Goal: Information Seeking & Learning: Learn about a topic

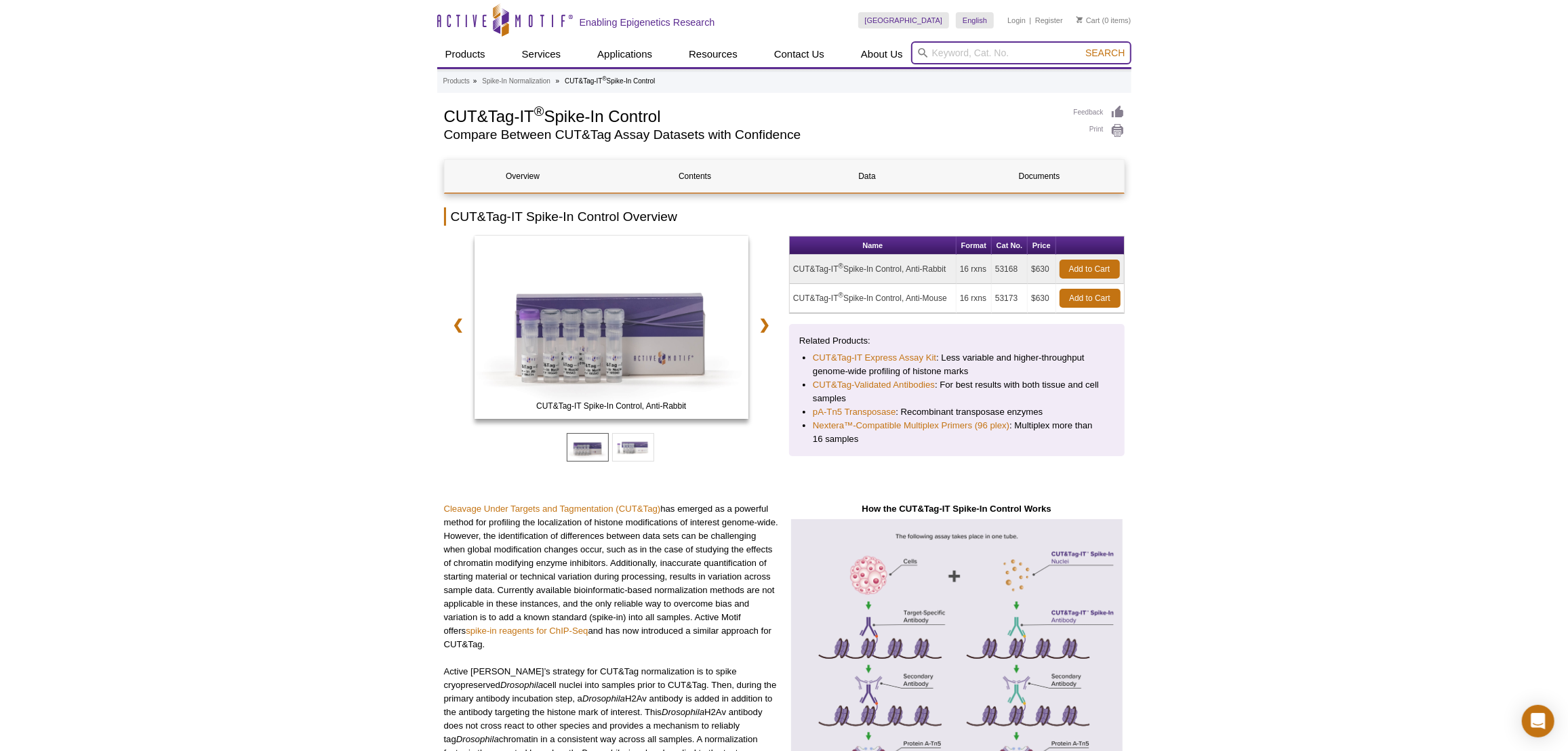
click at [946, 52] on input "search" at bounding box center [1021, 52] width 220 height 23
paste input "DNMT3A"
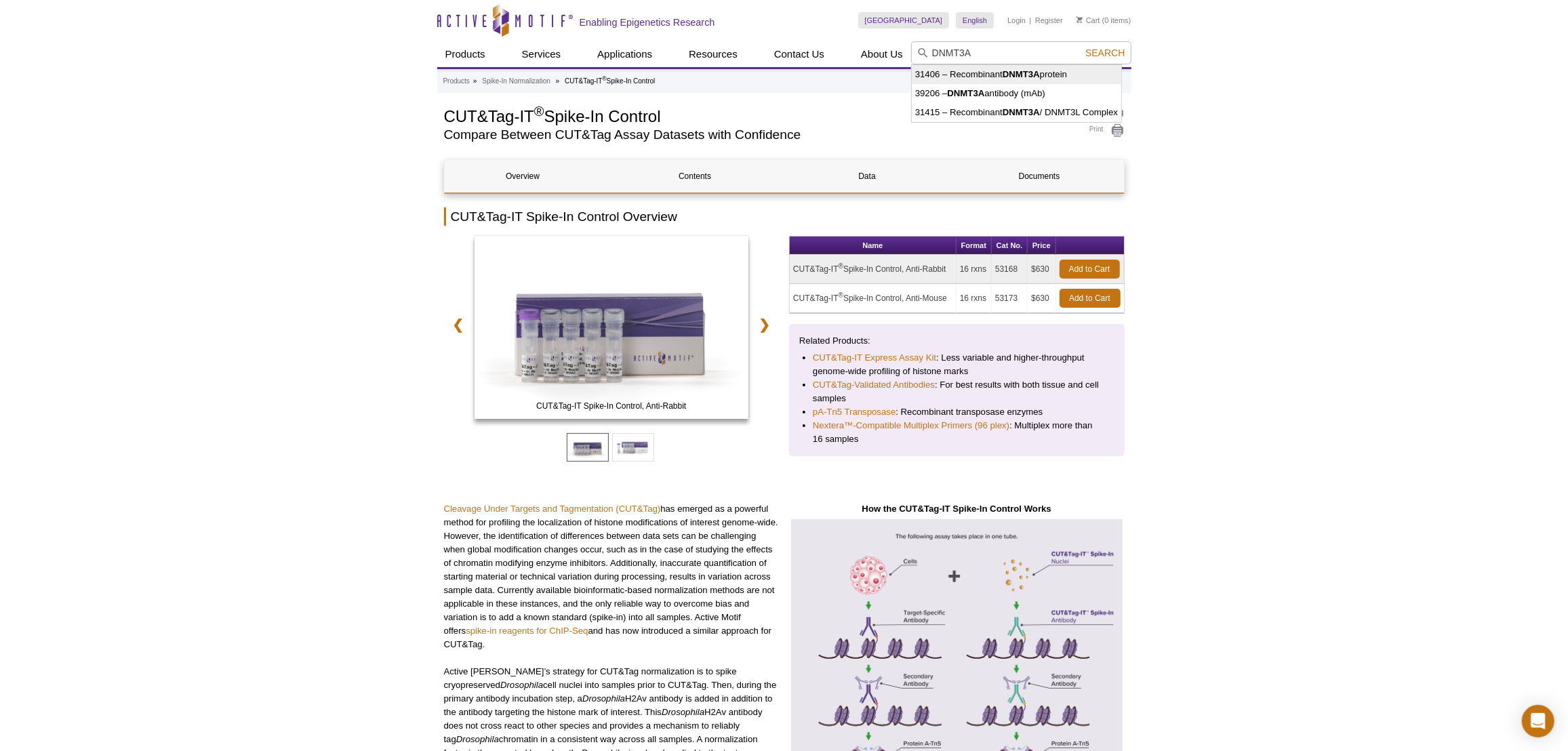
click at [1014, 71] on strong "DNMT3A" at bounding box center [1021, 74] width 37 height 10
type input "31406 – Recombinant DNMT3A protein"
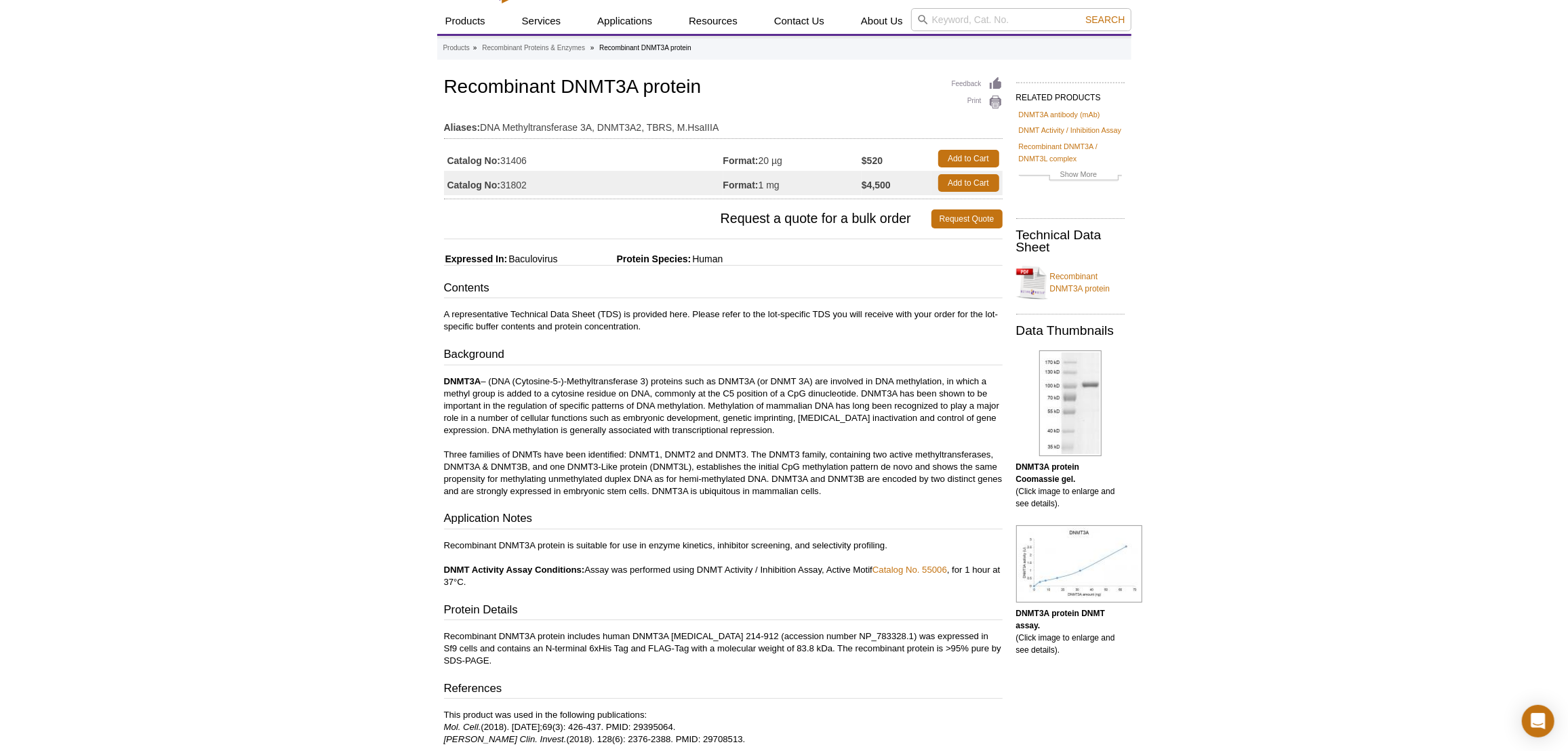
scroll to position [61, 0]
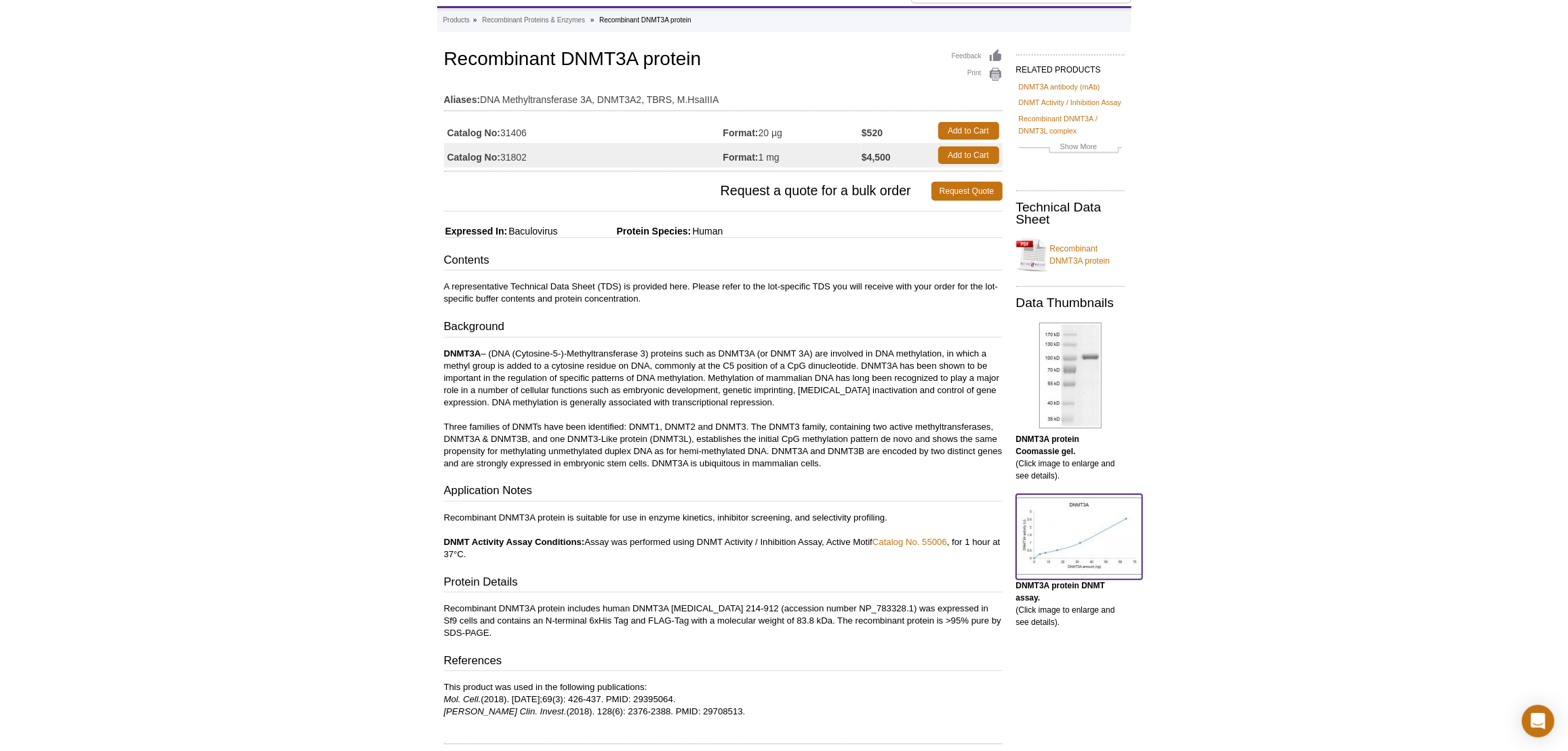
click at [1042, 532] on img at bounding box center [1079, 536] width 126 height 77
